Goal: Transaction & Acquisition: Purchase product/service

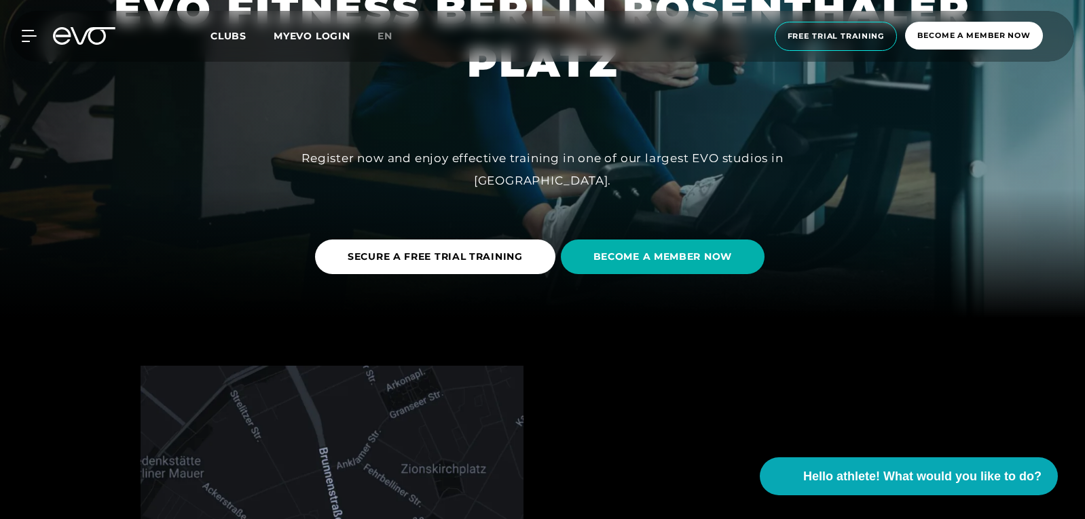
scroll to position [272, 0]
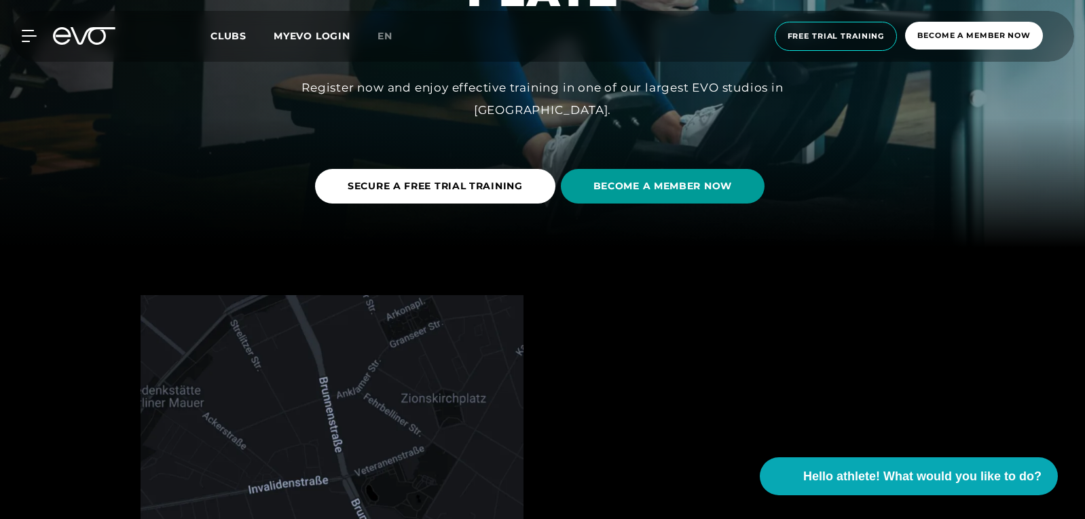
click at [646, 192] on span "BECOME A MEMBER NOW" at bounding box center [662, 186] width 139 height 14
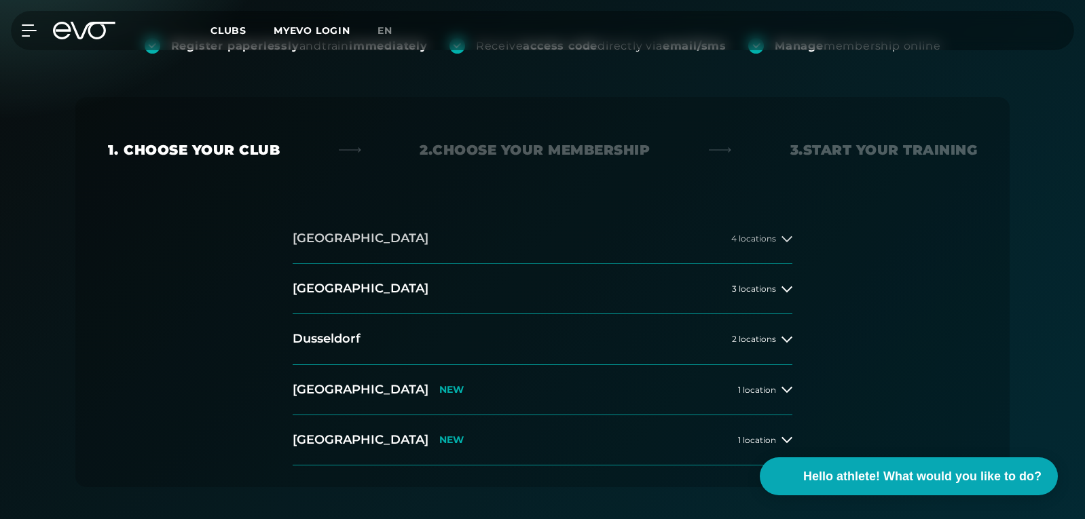
scroll to position [204, 0]
click at [458, 278] on button "Berlin 3 locations" at bounding box center [543, 288] width 500 height 50
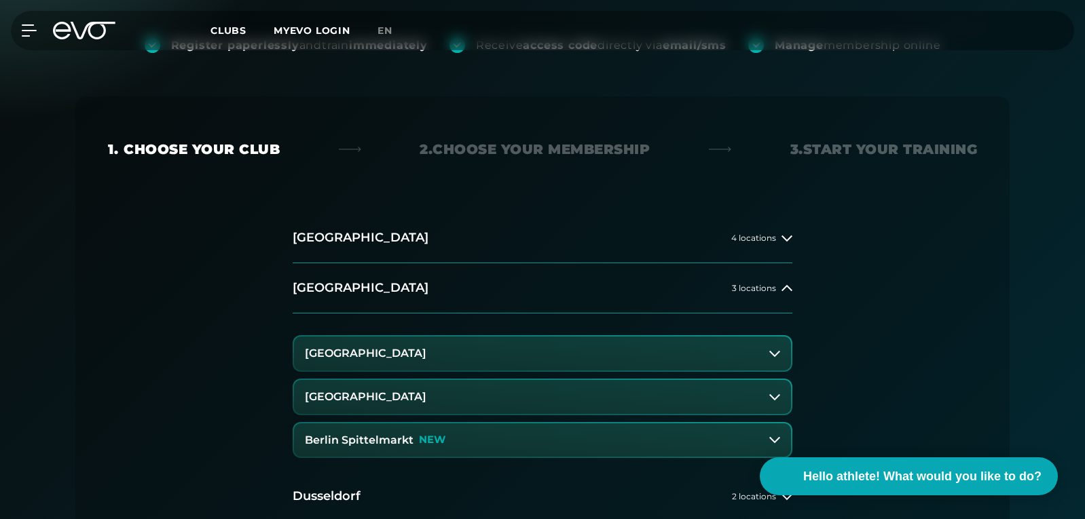
click at [450, 397] on button "[GEOGRAPHIC_DATA]" at bounding box center [542, 397] width 497 height 34
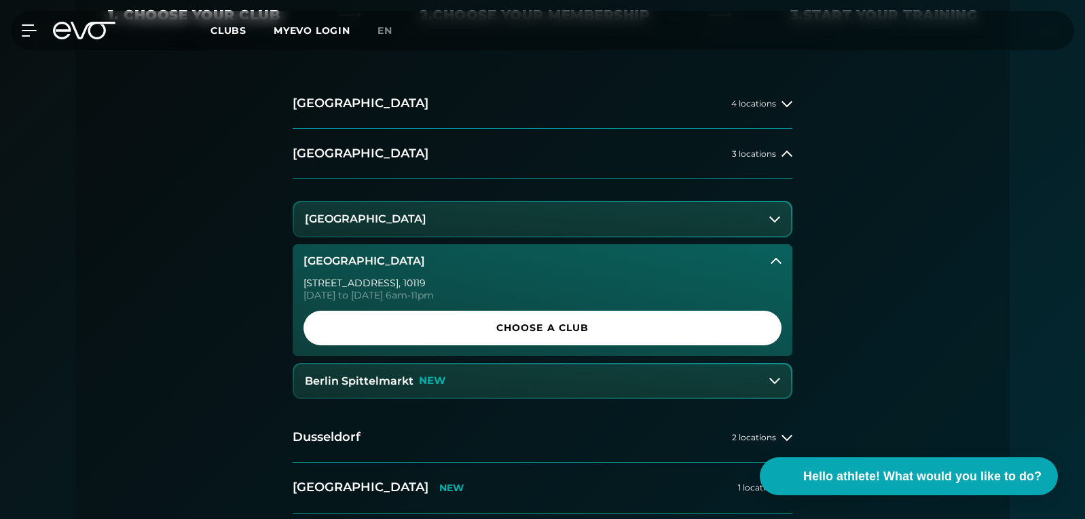
scroll to position [340, 0]
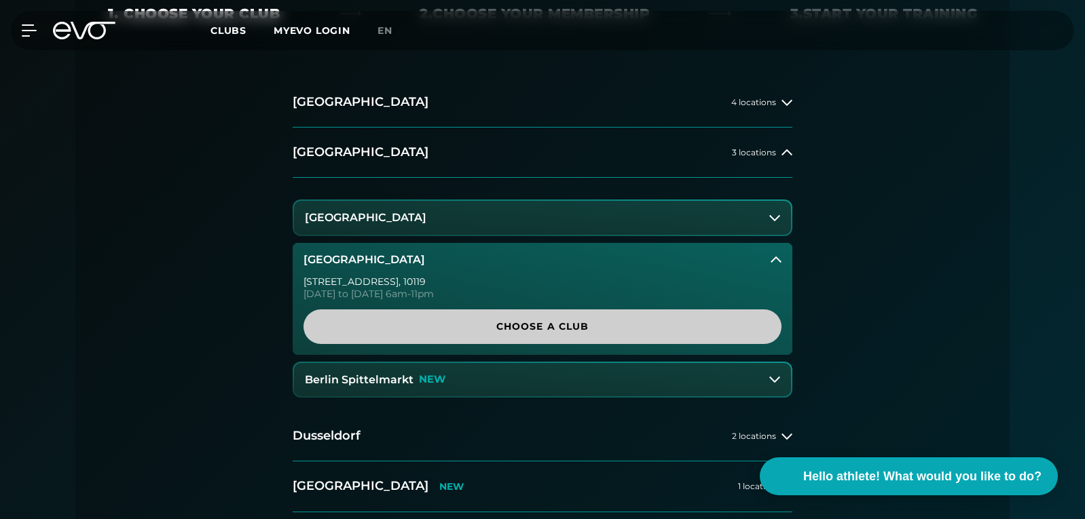
click at [499, 329] on font "Choose a club" at bounding box center [542, 327] width 93 height 12
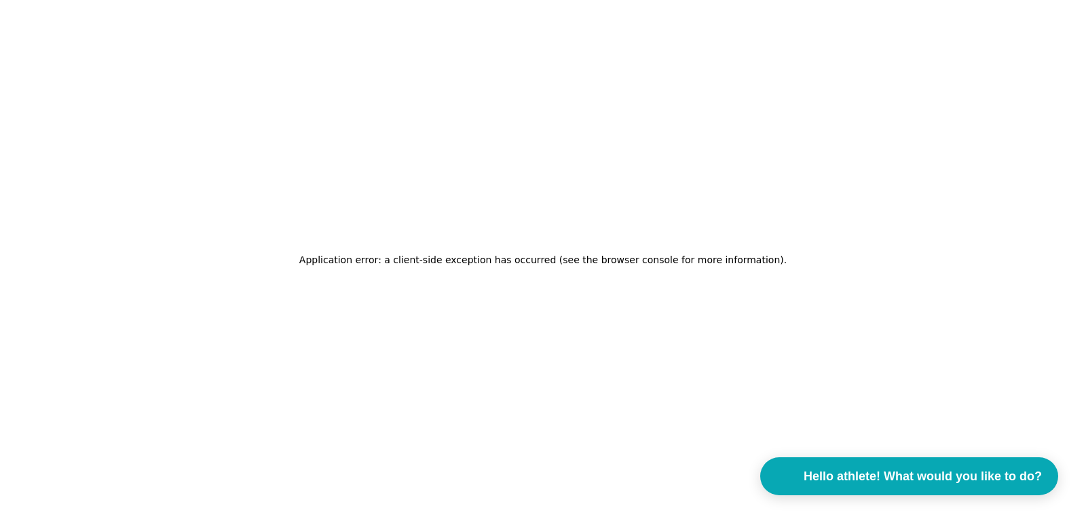
scroll to position [0, 0]
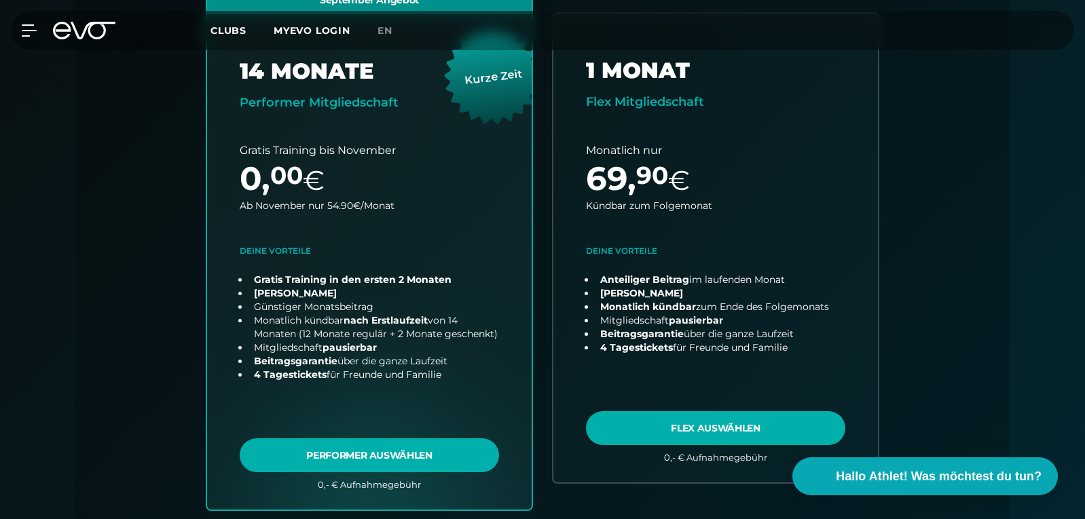
scroll to position [708, 0]
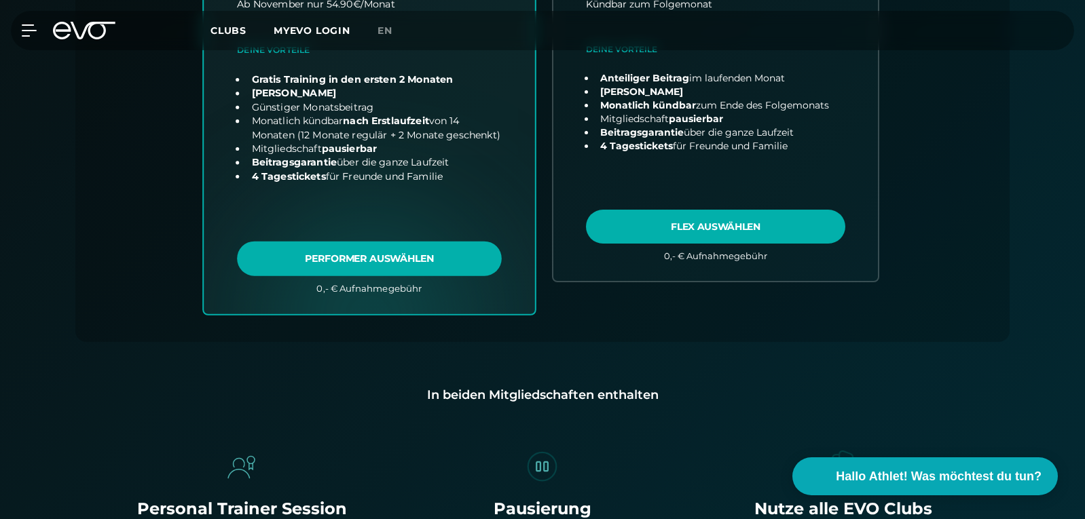
click at [420, 259] on link "choose plan" at bounding box center [369, 46] width 331 height 534
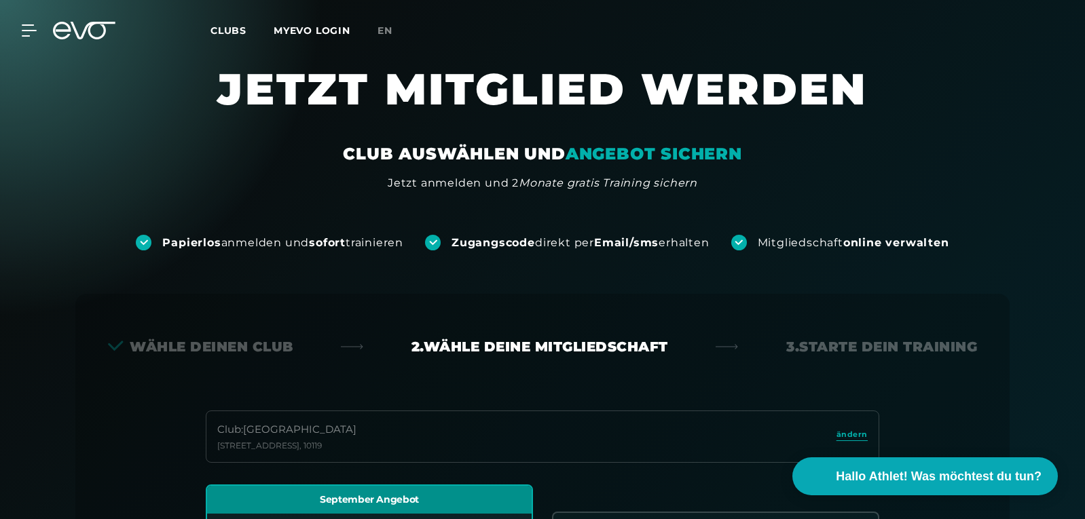
scroll to position [0, 0]
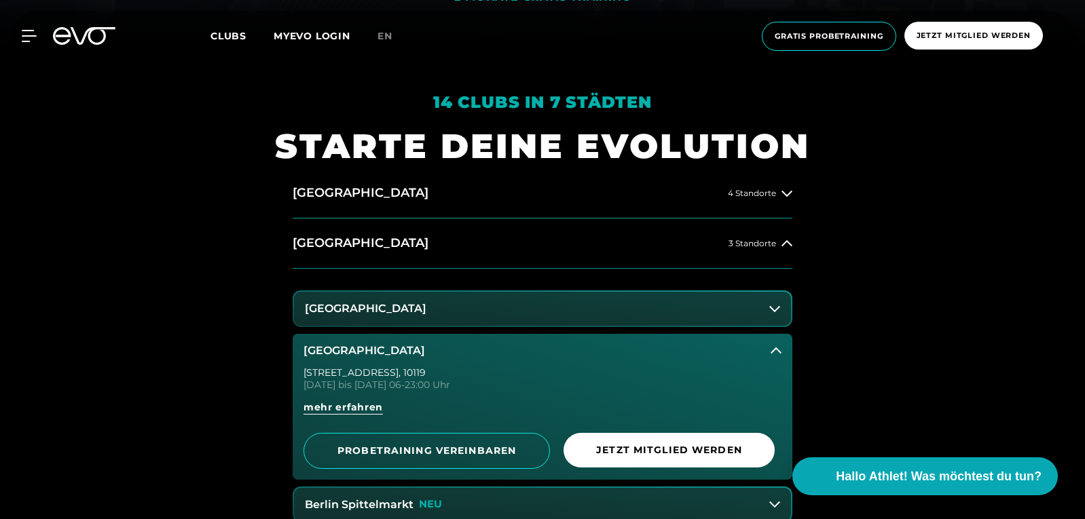
scroll to position [272, 0]
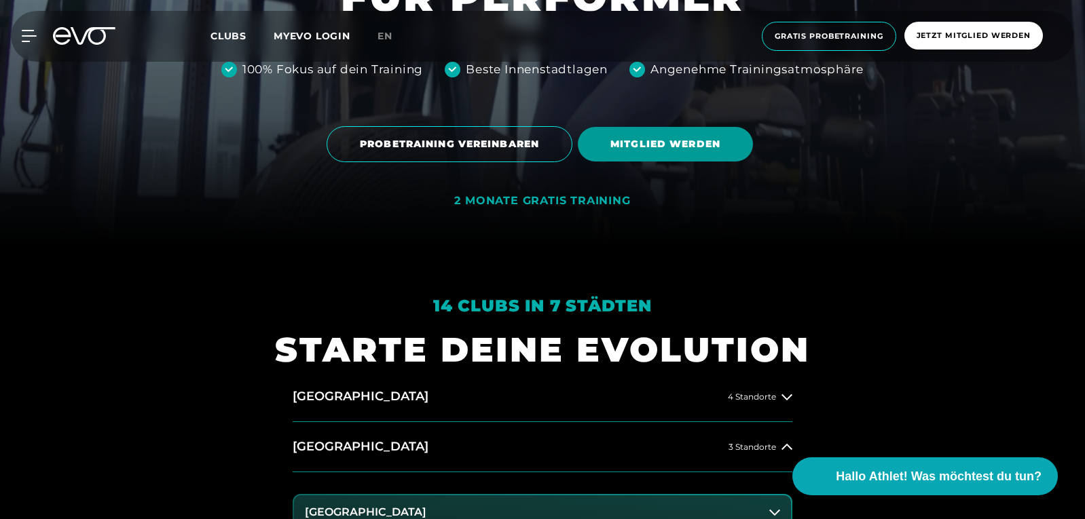
click at [687, 147] on span "MITGLIED WERDEN" at bounding box center [665, 144] width 110 height 14
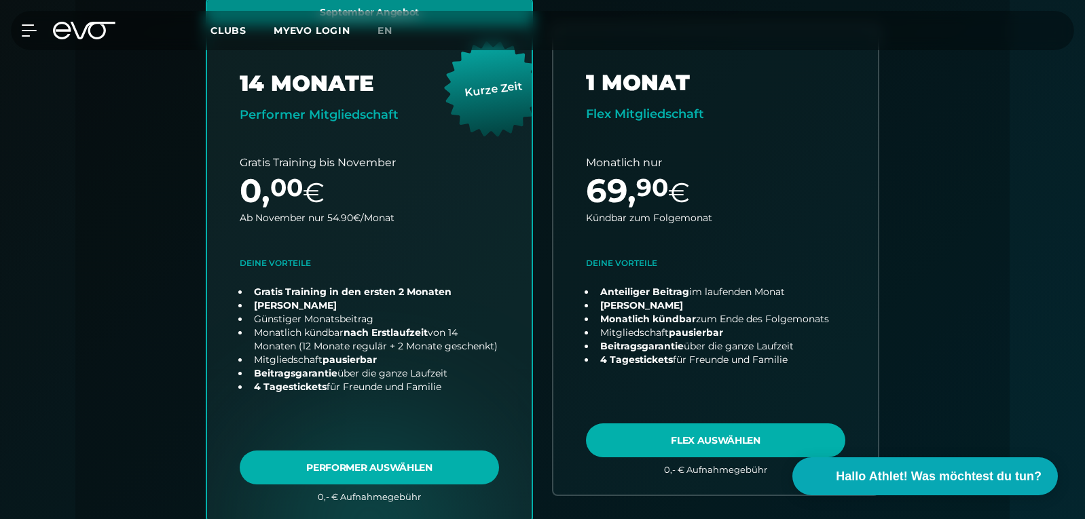
scroll to position [640, 0]
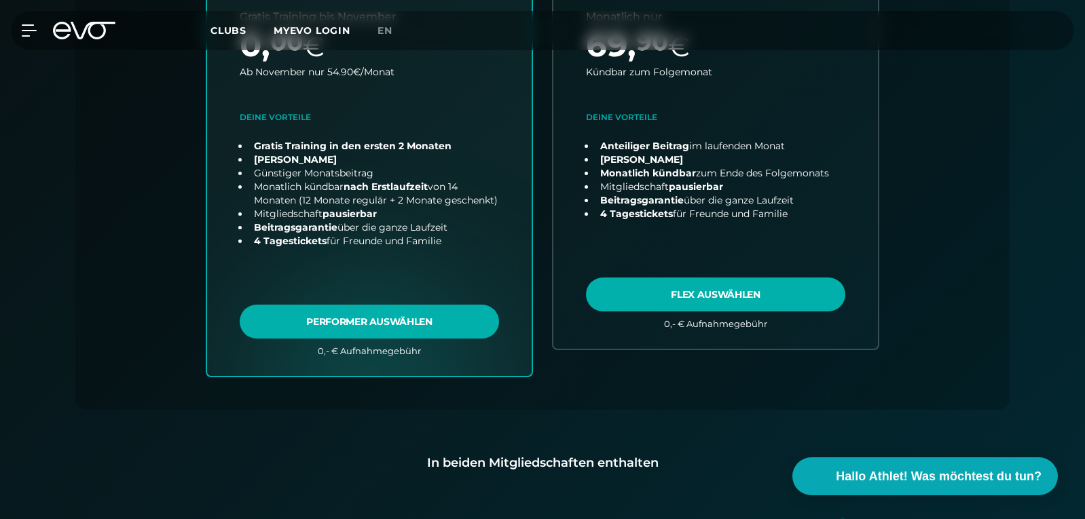
drag, startPoint x: 945, startPoint y: 223, endPoint x: 163, endPoint y: 260, distance: 783.1
click at [163, 272] on div "Club : Berlin Rosenthaler Platz Torstraße 125 , 10119 ändern September Angebot …" at bounding box center [542, 93] width 869 height 633
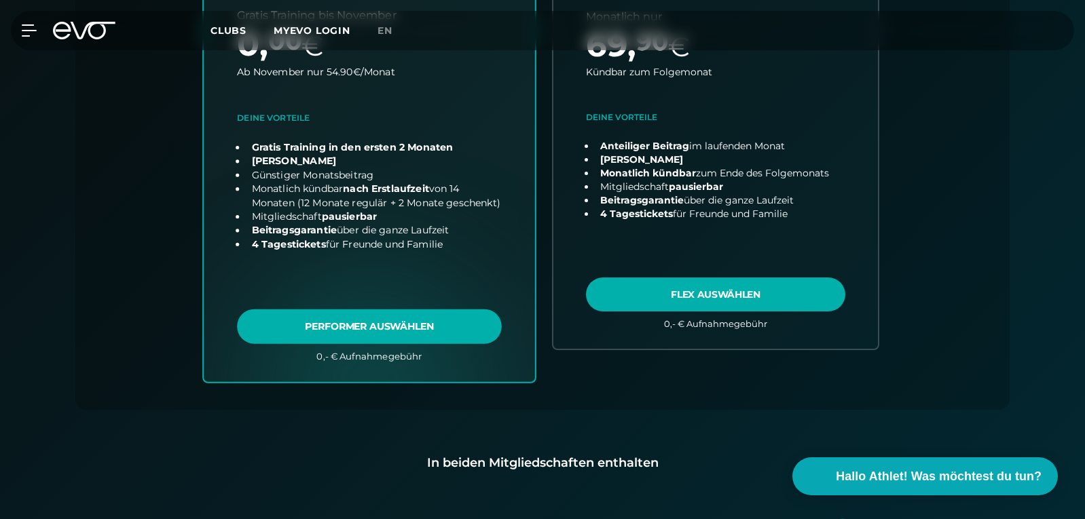
click at [414, 234] on link "choose plan" at bounding box center [369, 114] width 331 height 534
